Goal: Register for event/course

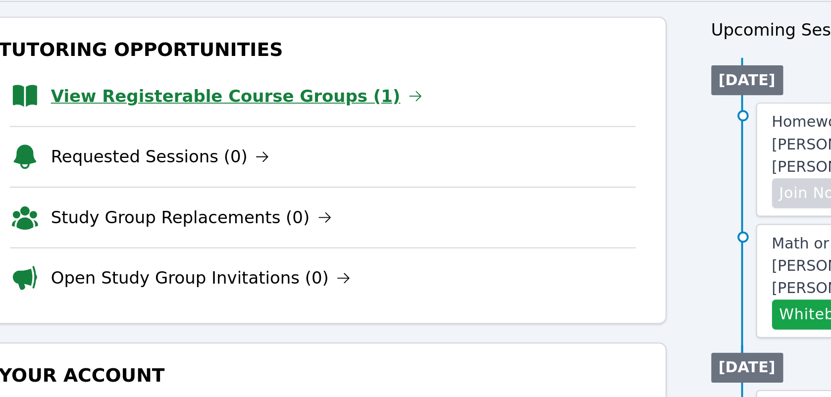
click at [185, 154] on link "View Registerable Course Groups (1)" at bounding box center [240, 151] width 197 height 14
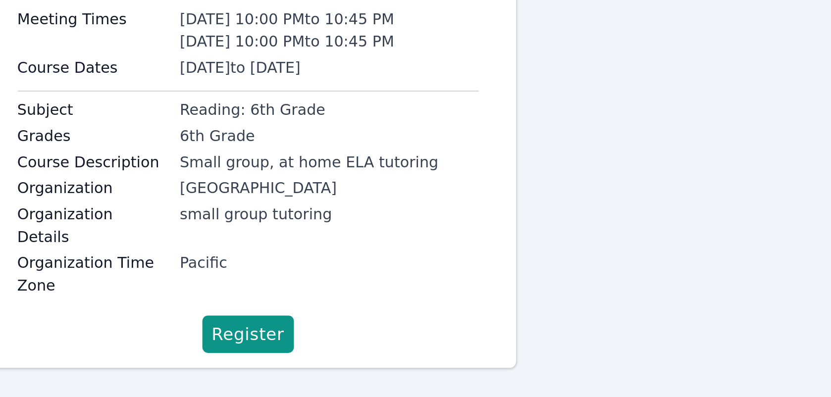
scroll to position [30, 0]
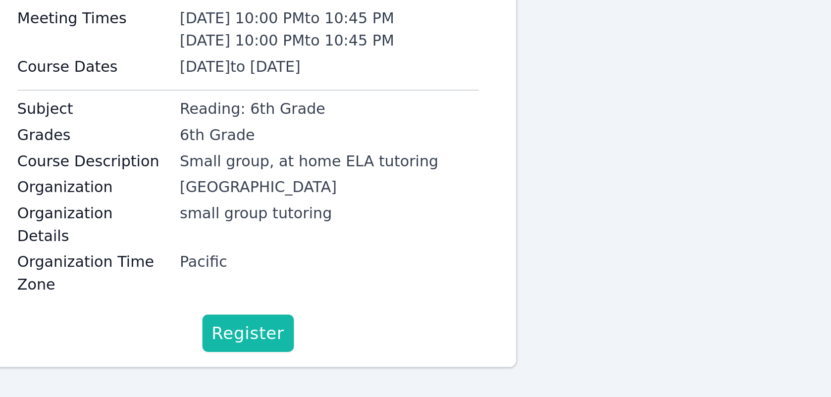
click at [242, 357] on span "Register" at bounding box center [246, 364] width 39 height 14
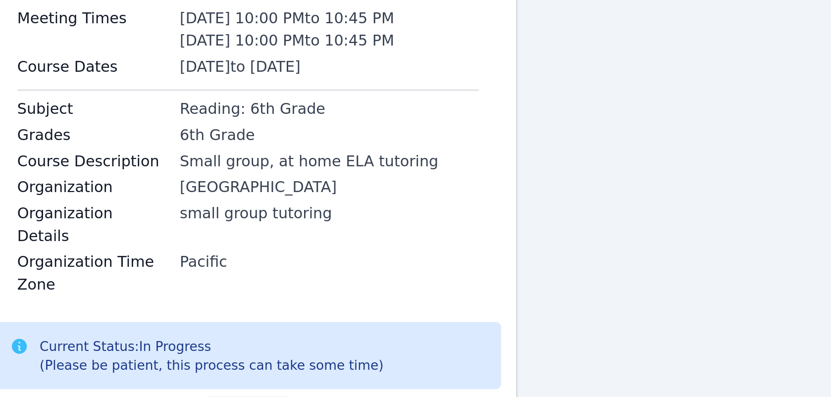
click at [352, 294] on div "small group tutoring" at bounding box center [290, 300] width 159 height 12
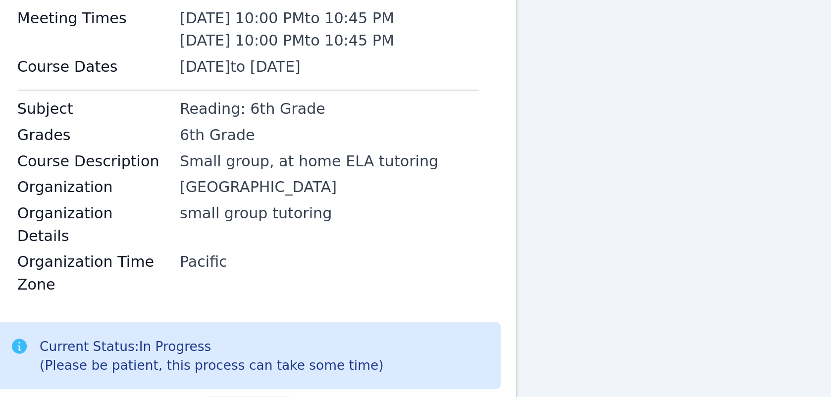
click at [352, 294] on div "small group tutoring" at bounding box center [290, 300] width 159 height 12
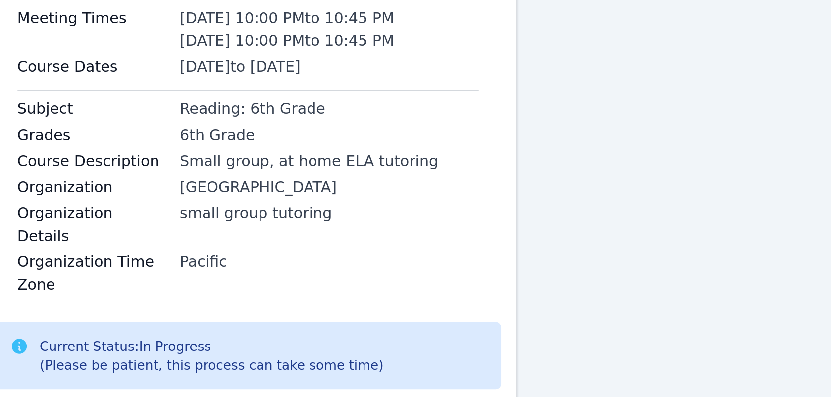
click at [352, 294] on div "small group tutoring" at bounding box center [290, 300] width 159 height 12
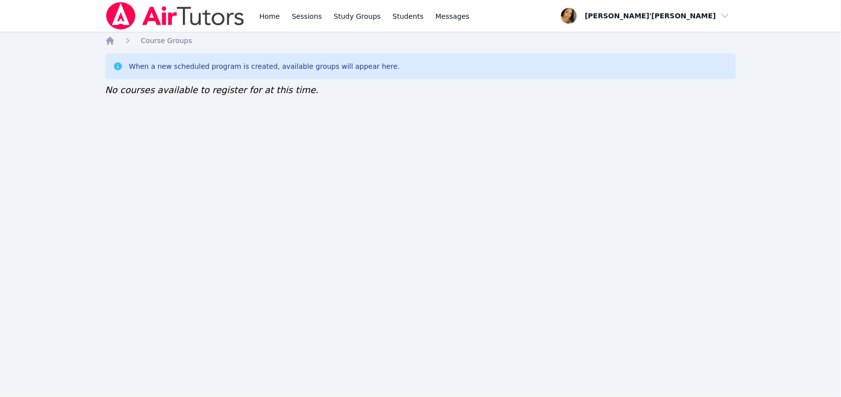
click at [56, 62] on div "Home Sessions Study Groups Students Messages Open user menu Lee'Tayna Hostick O…" at bounding box center [420, 198] width 841 height 397
click at [209, 31] on div at bounding box center [175, 16] width 140 height 32
click at [201, 20] on img at bounding box center [175, 16] width 140 height 28
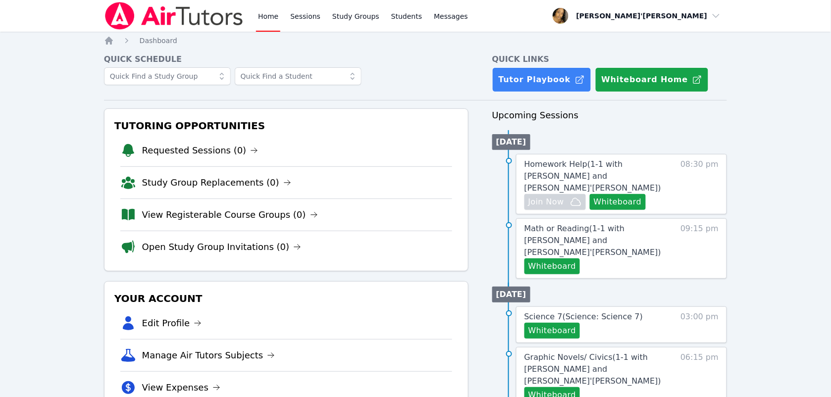
click at [201, 20] on img at bounding box center [174, 16] width 140 height 28
